Goal: Transaction & Acquisition: Purchase product/service

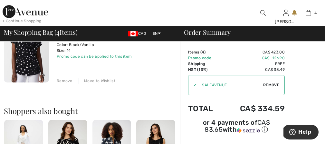
scroll to position [305, 0]
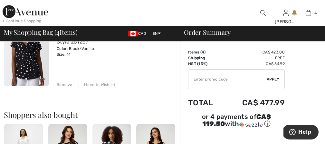
type input "SALEAVENUE"
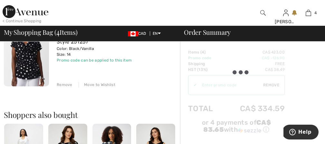
type input "NEW15"
type input "SALEAVENUE"
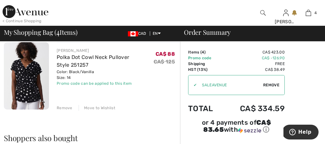
scroll to position [293, 0]
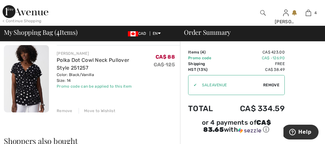
scroll to position [279, 0]
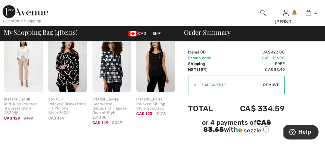
scroll to position [396, 0]
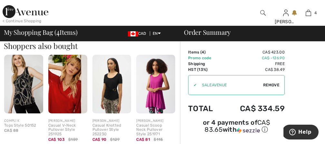
scroll to position [375, 0]
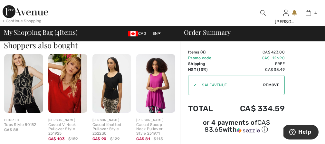
click at [62, 94] on img at bounding box center [67, 83] width 39 height 58
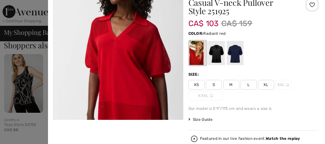
scroll to position [21, 0]
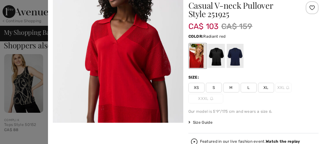
click at [201, 122] on span "Size Guide" at bounding box center [200, 122] width 24 height 6
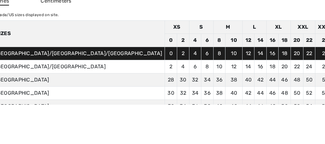
scroll to position [0, 0]
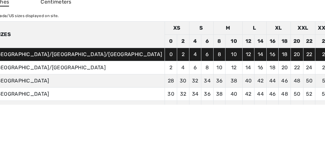
click at [305, 23] on div at bounding box center [162, 72] width 325 height 144
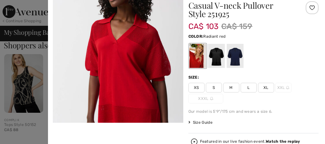
click at [248, 86] on span "L" at bounding box center [248, 88] width 16 height 10
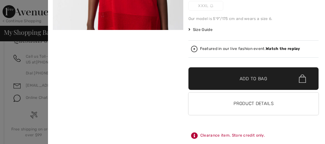
scroll to position [540, 0]
click at [160, 119] on div "Your browser does not support the video tag. Joseph Ribkoff 3 Reviews 3 Reviews…" at bounding box center [185, 15] width 268 height 258
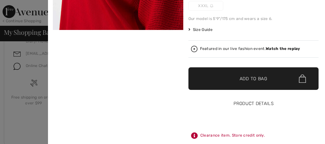
click at [261, 105] on button "Product Details" at bounding box center [253, 103] width 130 height 23
click at [239, 104] on button "Product Details" at bounding box center [253, 103] width 130 height 23
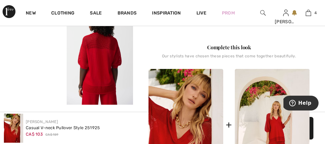
scroll to position [263, 0]
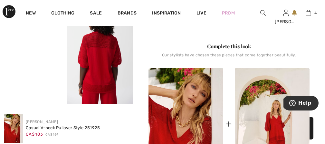
click at [48, 37] on video "Your browser does not support the video tag." at bounding box center [33, 20] width 67 height 33
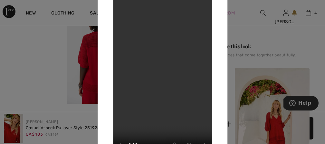
click at [217, 44] on div "Your browser does not support the video tag." at bounding box center [163, 71] width 130 height 207
click at [104, 59] on div "Your browser does not support the video tag." at bounding box center [163, 71] width 130 height 207
click at [65, 70] on div at bounding box center [162, 72] width 325 height 144
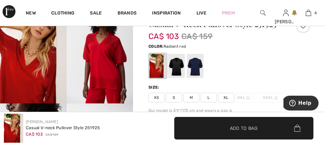
scroll to position [64, 0]
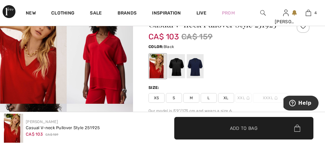
click at [175, 66] on div at bounding box center [176, 66] width 17 height 24
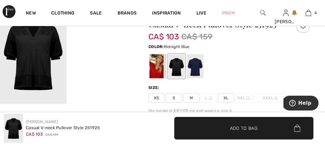
click at [197, 67] on div at bounding box center [195, 66] width 17 height 24
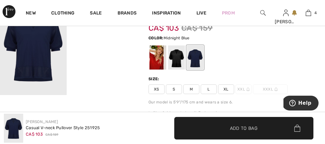
scroll to position [76, 0]
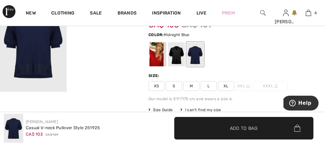
click at [209, 86] on span "L" at bounding box center [209, 86] width 16 height 10
click at [236, 126] on span "Add to Bag" at bounding box center [244, 128] width 28 height 7
click at [155, 59] on div at bounding box center [157, 54] width 17 height 24
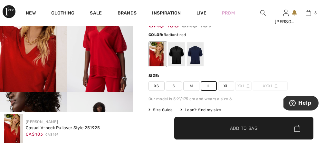
click at [239, 129] on span "Add to Bag" at bounding box center [244, 128] width 28 height 7
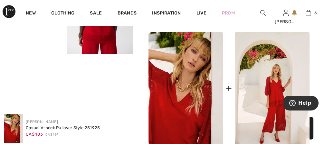
scroll to position [315, 0]
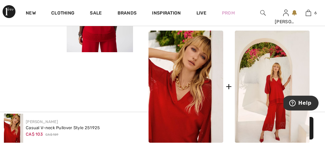
click at [159, 93] on img at bounding box center [185, 87] width 75 height 112
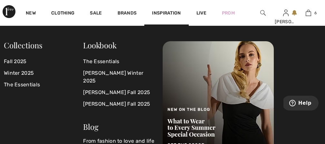
click at [248, 21] on div "New Clothing Sale Brands Inspiration Live Prom [PERSON_NAME] Hi, [PERSON_NAME]!…" at bounding box center [162, 13] width 325 height 26
click at [256, 20] on div at bounding box center [262, 13] width 23 height 26
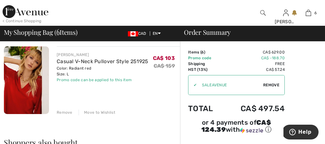
scroll to position [431, 0]
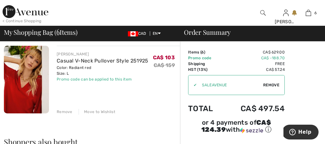
click at [63, 112] on div "Remove" at bounding box center [65, 112] width 16 height 6
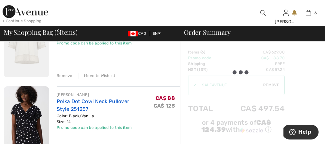
scroll to position [240, 0]
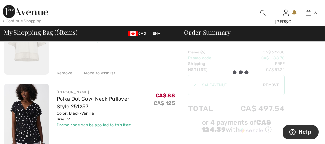
click at [63, 73] on div "Remove" at bounding box center [65, 73] width 16 height 6
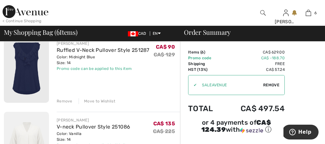
scroll to position [103, 0]
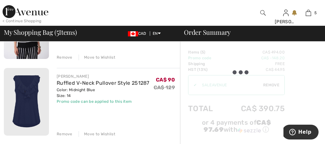
click at [64, 133] on div "Remove" at bounding box center [65, 134] width 16 height 6
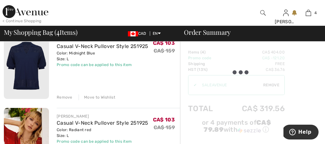
scroll to position [212, 0]
